Goal: Transaction & Acquisition: Download file/media

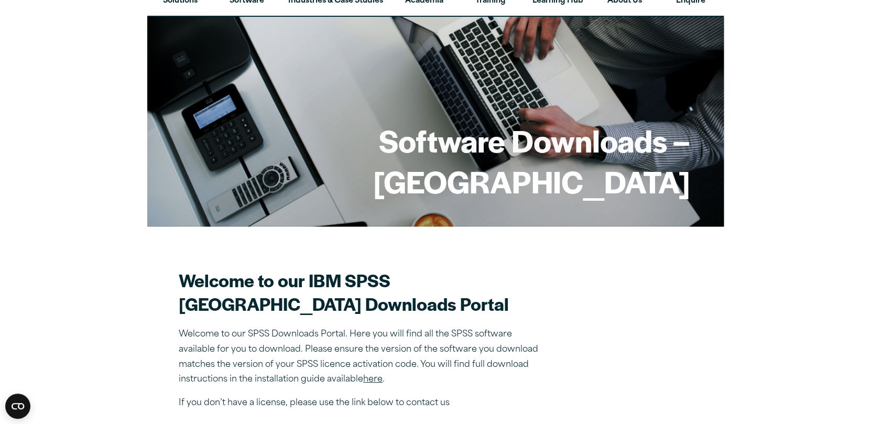
scroll to position [104, 0]
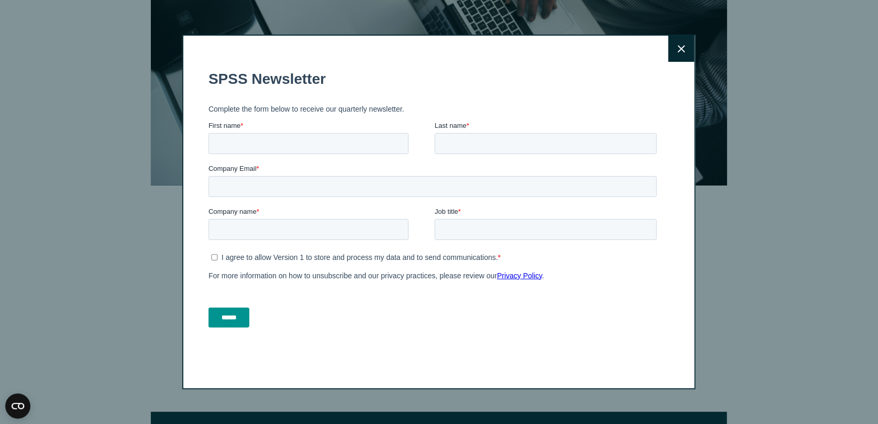
click at [678, 49] on icon at bounding box center [681, 49] width 7 height 8
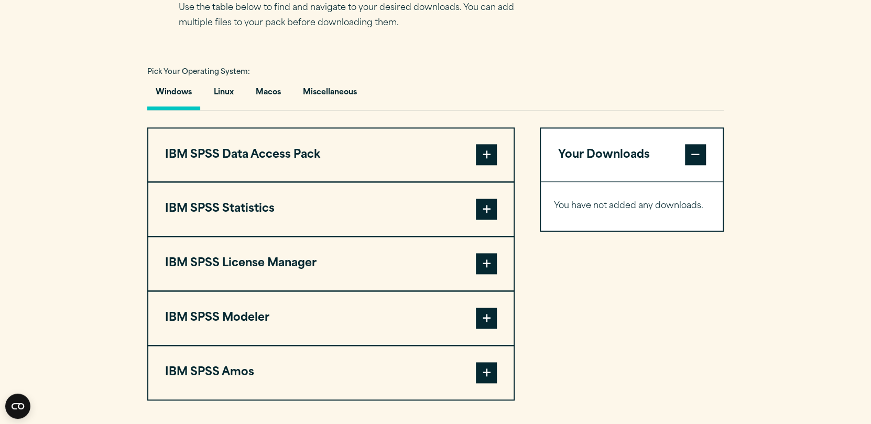
scroll to position [733, 0]
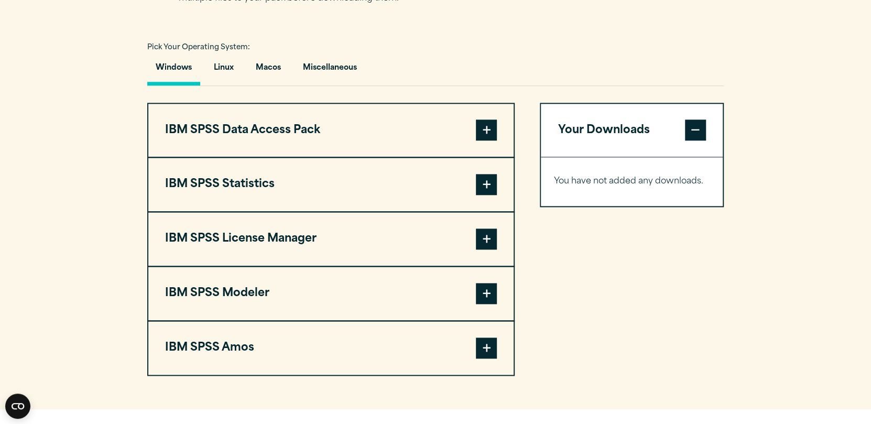
click at [485, 195] on span at bounding box center [486, 184] width 21 height 21
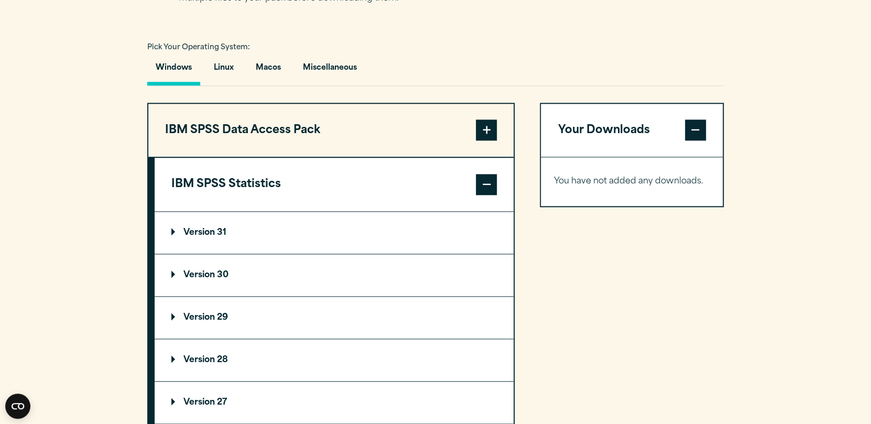
click at [215, 237] on p "Version 31" at bounding box center [198, 233] width 55 height 8
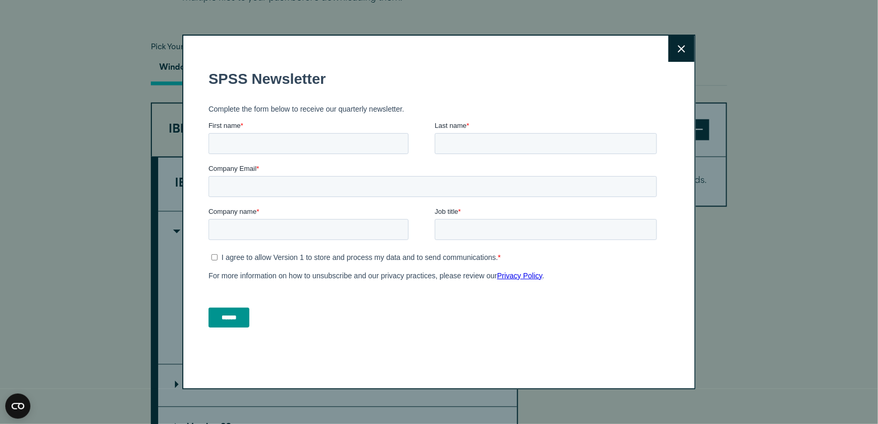
click html "SPSS Newsletter Complete the form below to receive our quarterly newsletter. Fi…"
click at [247, 144] on input "First name *" at bounding box center [308, 143] width 200 height 21
type input "*****"
type input "****"
click at [241, 186] on input "Company Email *" at bounding box center [432, 186] width 449 height 21
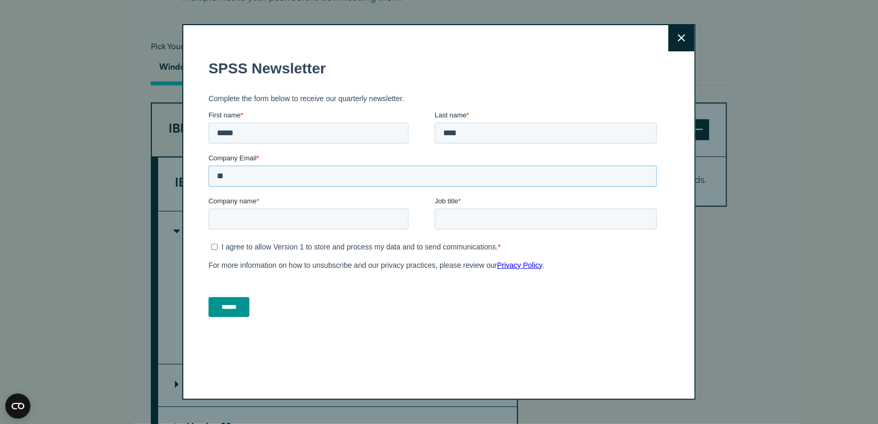
type input "*"
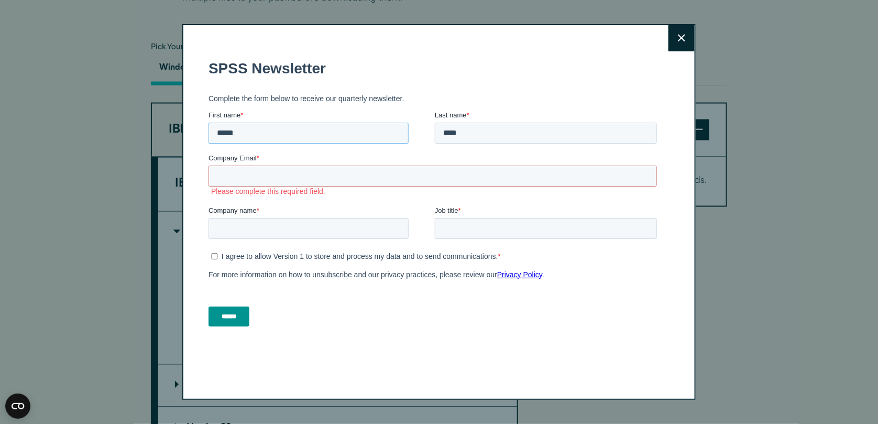
drag, startPoint x: 275, startPoint y: 139, endPoint x: 237, endPoint y: 128, distance: 39.7
click html "SPSS Newsletter Complete the form below to receive our quarterly newsletter. Fi…"
type input "*****"
click at [473, 131] on input "****" at bounding box center [545, 132] width 222 height 21
type input "*"
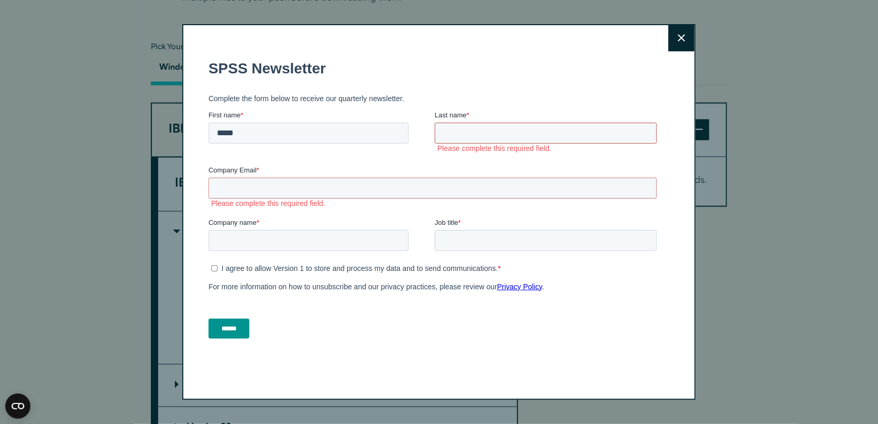
click at [465, 133] on input "Last name *" at bounding box center [545, 132] width 222 height 21
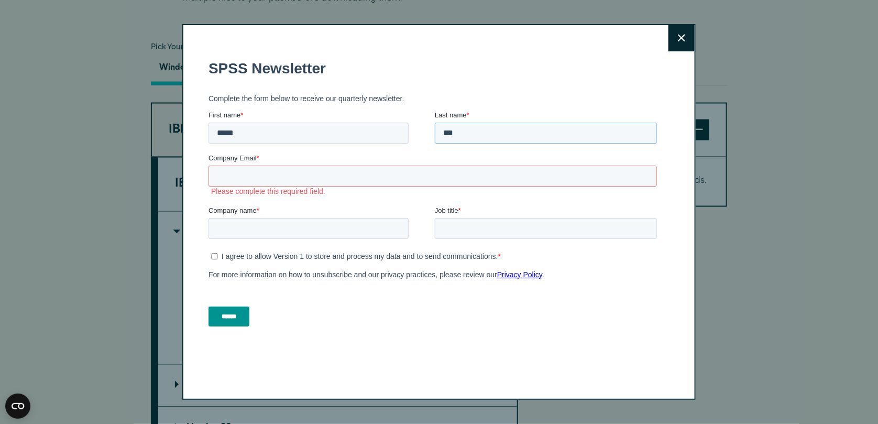
type input "***"
click at [260, 167] on input "Company Email *" at bounding box center [432, 175] width 449 height 21
click at [774, 282] on div "Close" at bounding box center [439, 212] width 878 height 424
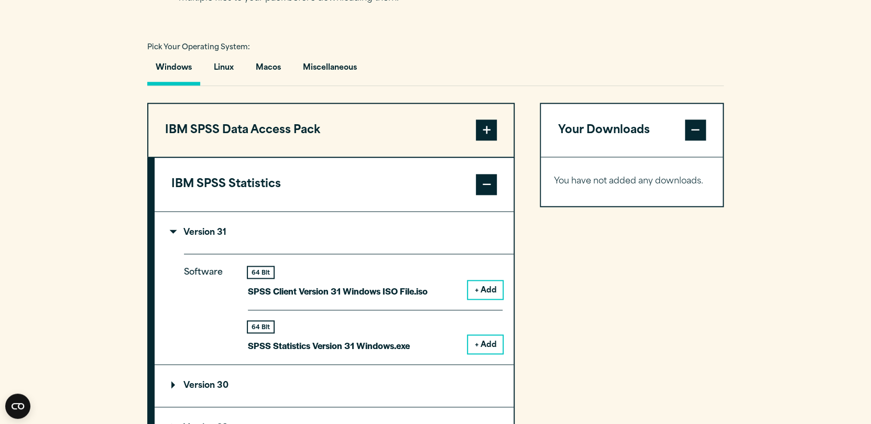
click at [485, 353] on button "+ Add" at bounding box center [485, 344] width 35 height 18
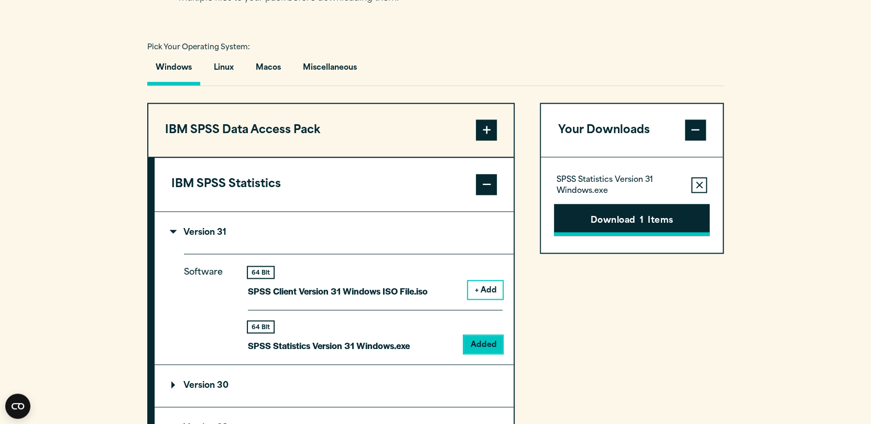
click at [647, 236] on button "Download 1 Items" at bounding box center [632, 220] width 156 height 32
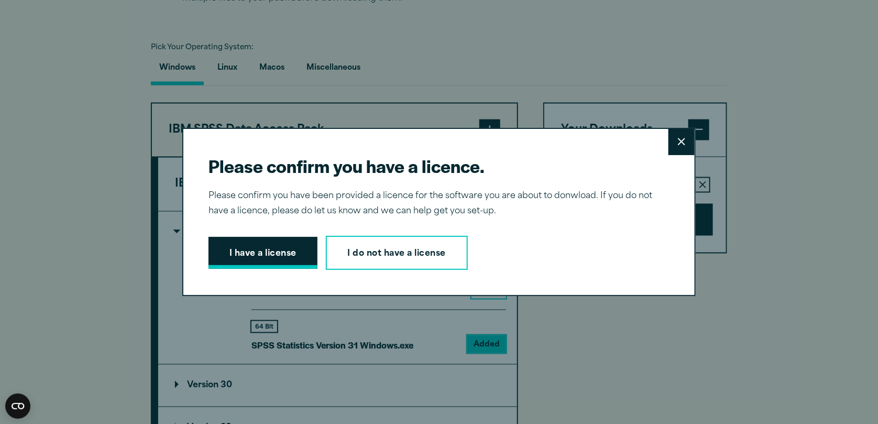
click at [238, 247] on button "I have a license" at bounding box center [263, 253] width 109 height 32
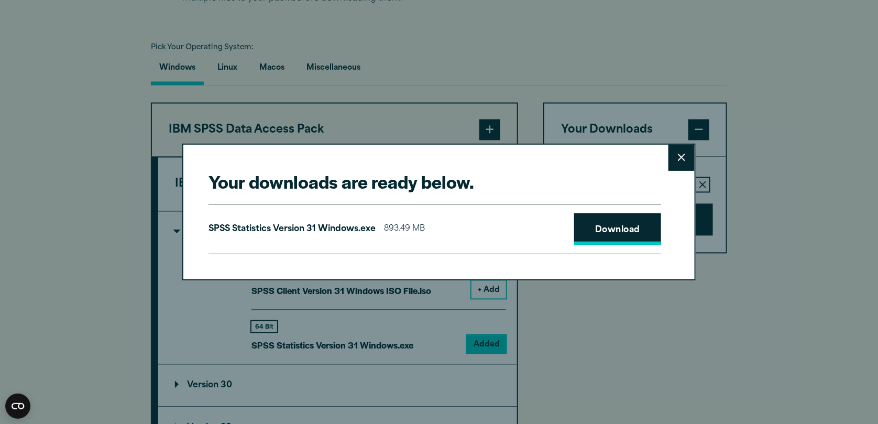
click at [620, 231] on link "Download" at bounding box center [617, 229] width 87 height 32
click at [616, 230] on link "Download" at bounding box center [617, 229] width 87 height 32
click at [678, 154] on icon at bounding box center [681, 158] width 7 height 8
